Goal: Use online tool/utility: Utilize a website feature to perform a specific function

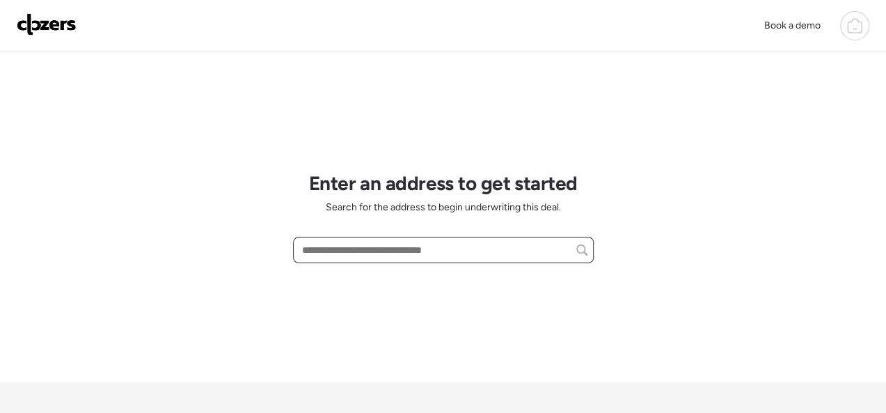
click at [368, 246] on input "text" at bounding box center [443, 249] width 288 height 19
paste input "**********"
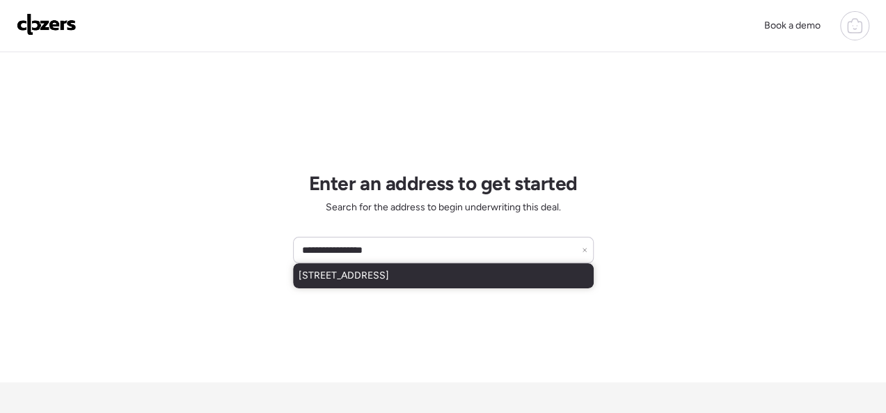
click at [389, 280] on span "[STREET_ADDRESS]" at bounding box center [344, 276] width 91 height 14
type input "**********"
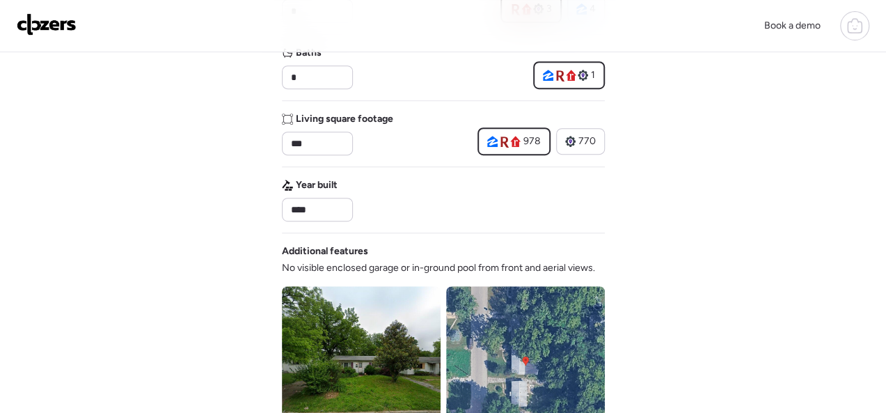
scroll to position [696, 0]
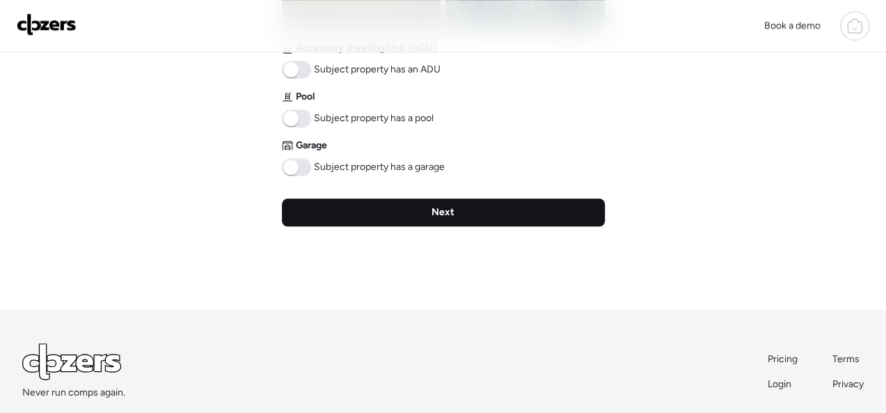
click at [455, 214] on div "Next" at bounding box center [443, 212] width 323 height 28
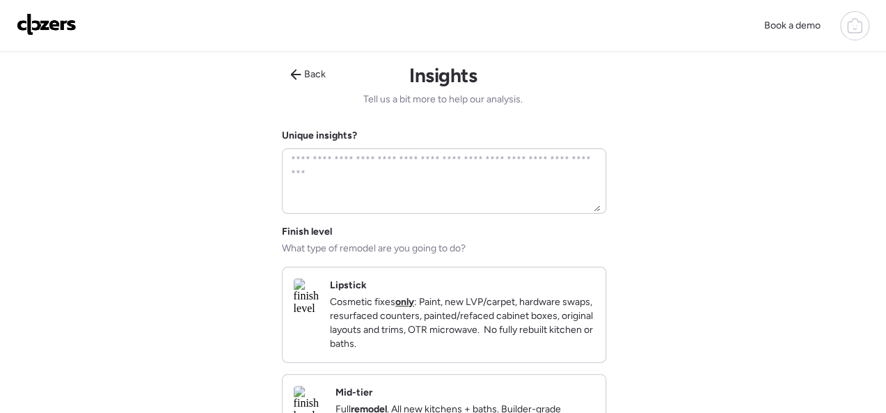
scroll to position [139, 0]
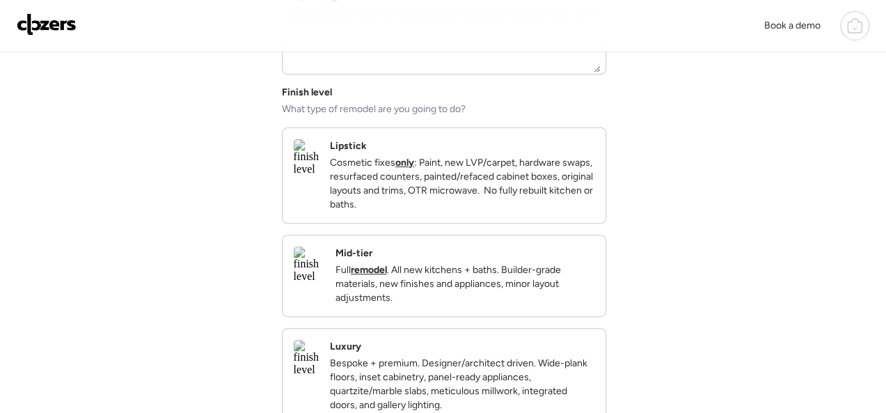
click at [525, 267] on div "Mid-tier Full remodel . All new kitchens + baths. Builder-grade materials, new …" at bounding box center [465, 276] width 259 height 58
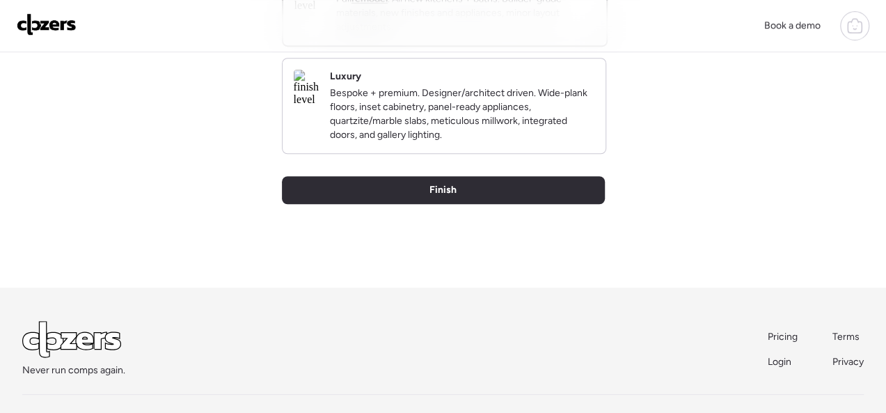
scroll to position [418, 0]
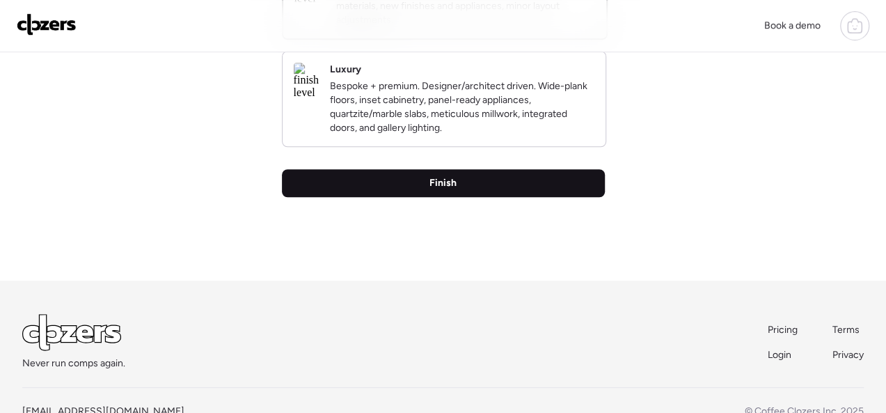
click at [439, 190] on span "Finish" at bounding box center [443, 183] width 27 height 14
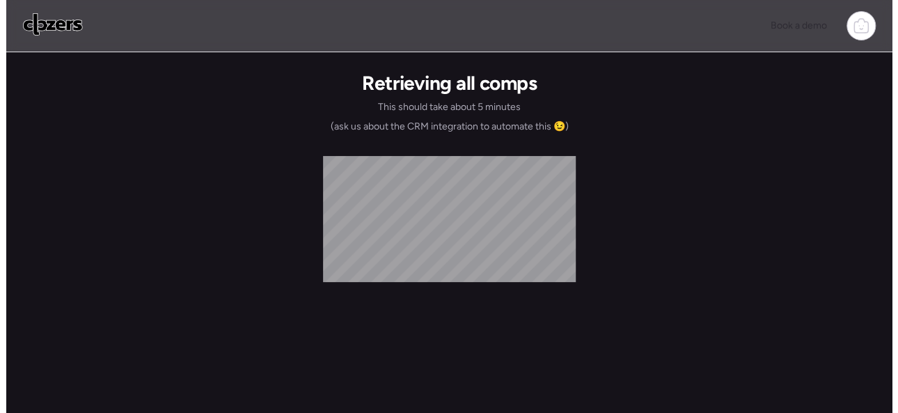
scroll to position [0, 0]
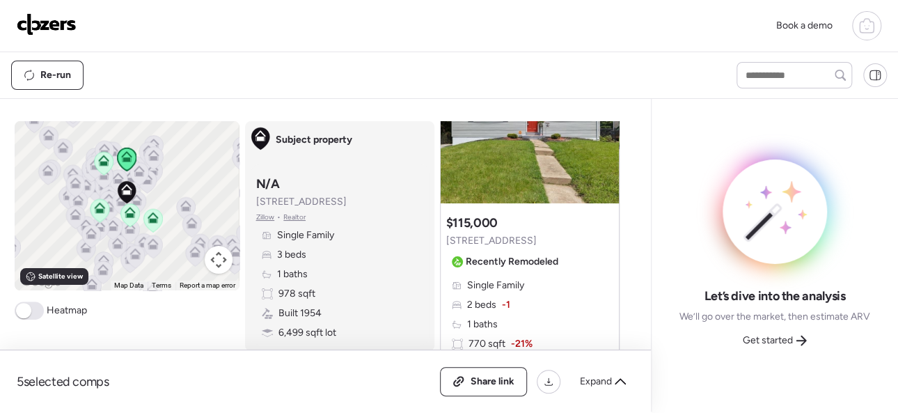
scroll to position [139, 0]
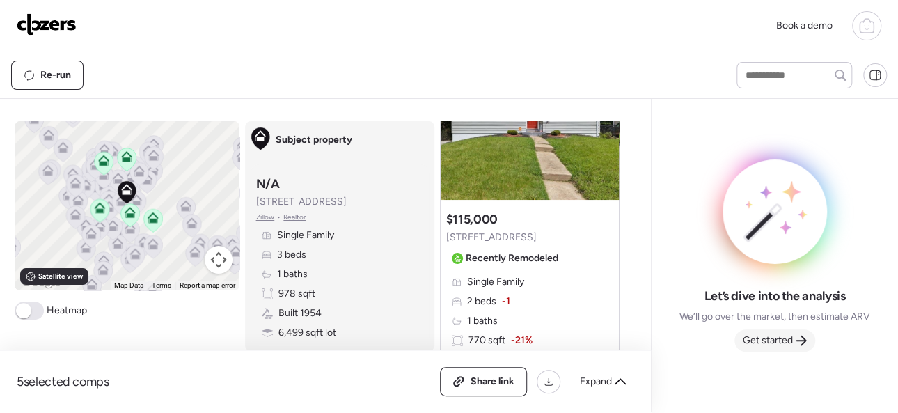
click at [760, 337] on span "Get started" at bounding box center [768, 341] width 50 height 14
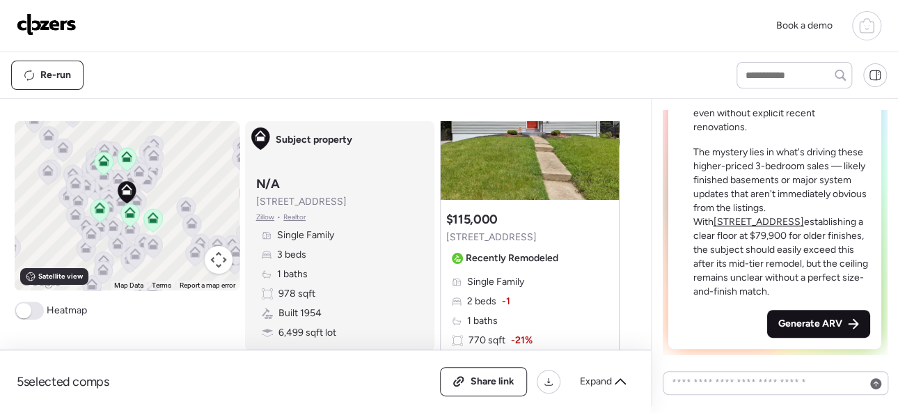
click at [791, 327] on span "Generate ARV" at bounding box center [811, 324] width 64 height 14
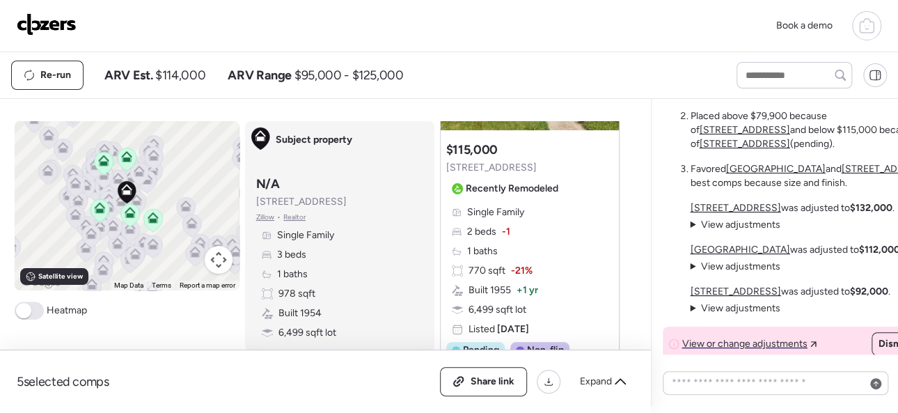
scroll to position [-70, 0]
